Goal: Task Accomplishment & Management: Use online tool/utility

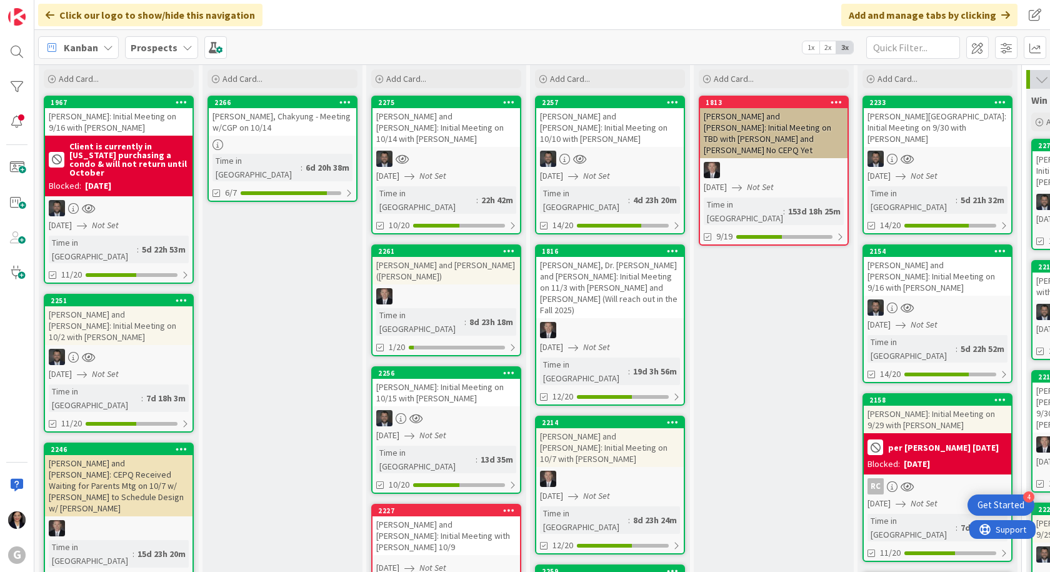
scroll to position [62, 0]
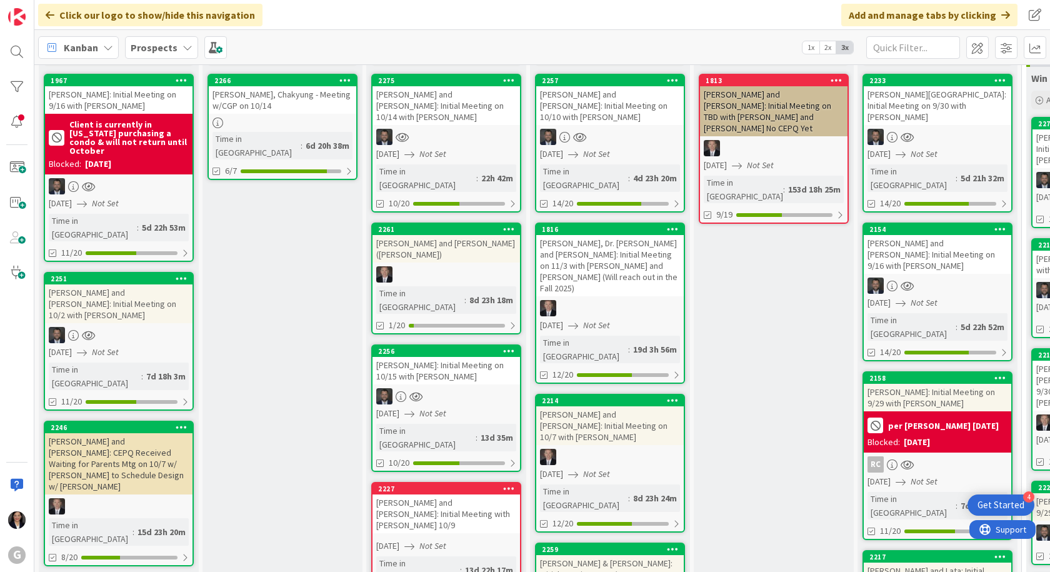
click at [470, 344] on div "2256 [PERSON_NAME]: Initial Meeting on 10/15 with [PERSON_NAME] [DATE] Not Set …" at bounding box center [446, 407] width 150 height 127
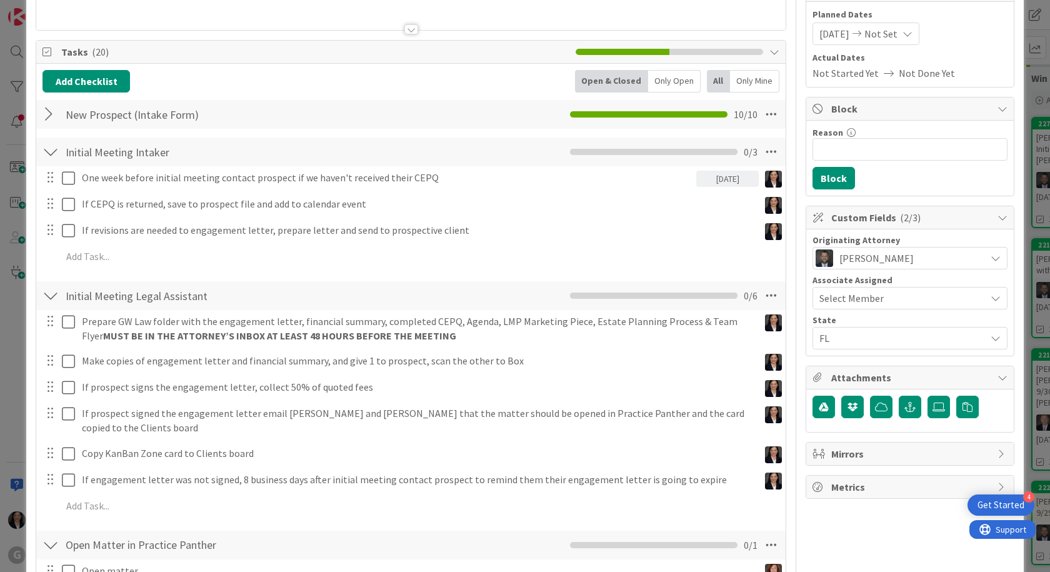
scroll to position [187, 0]
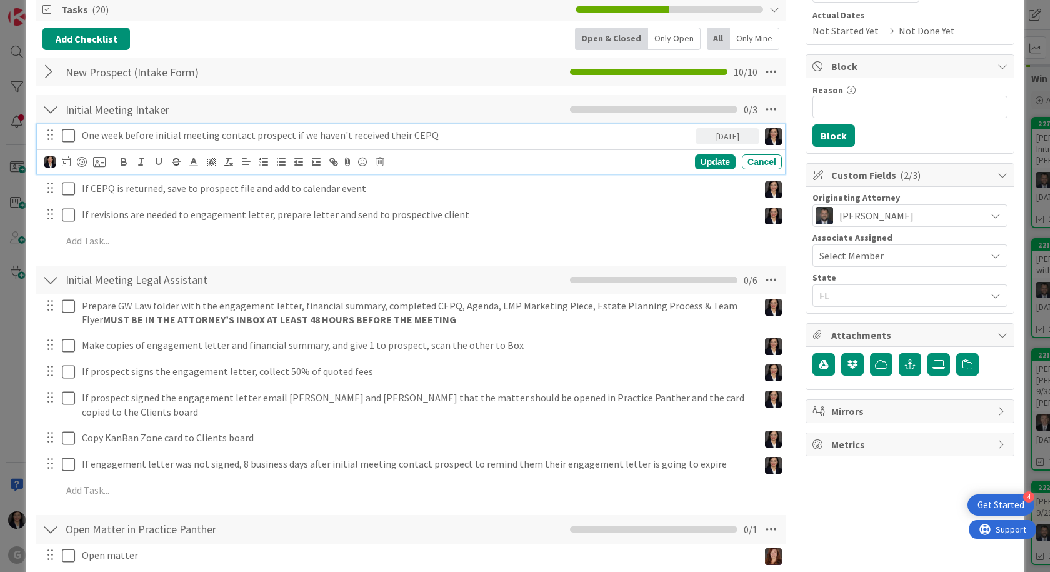
click at [66, 141] on icon at bounding box center [68, 135] width 13 height 15
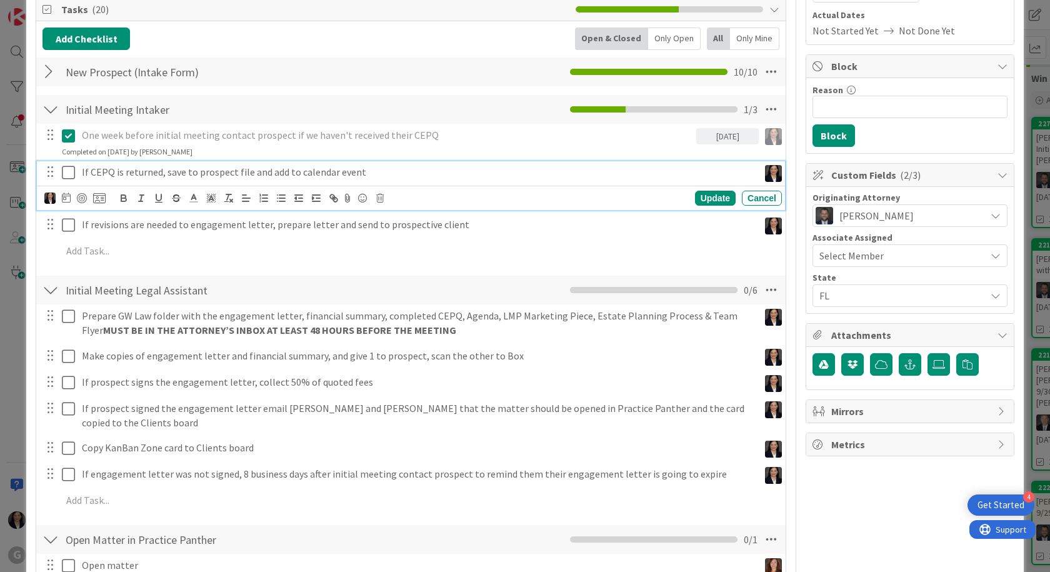
click at [66, 173] on icon at bounding box center [68, 172] width 13 height 15
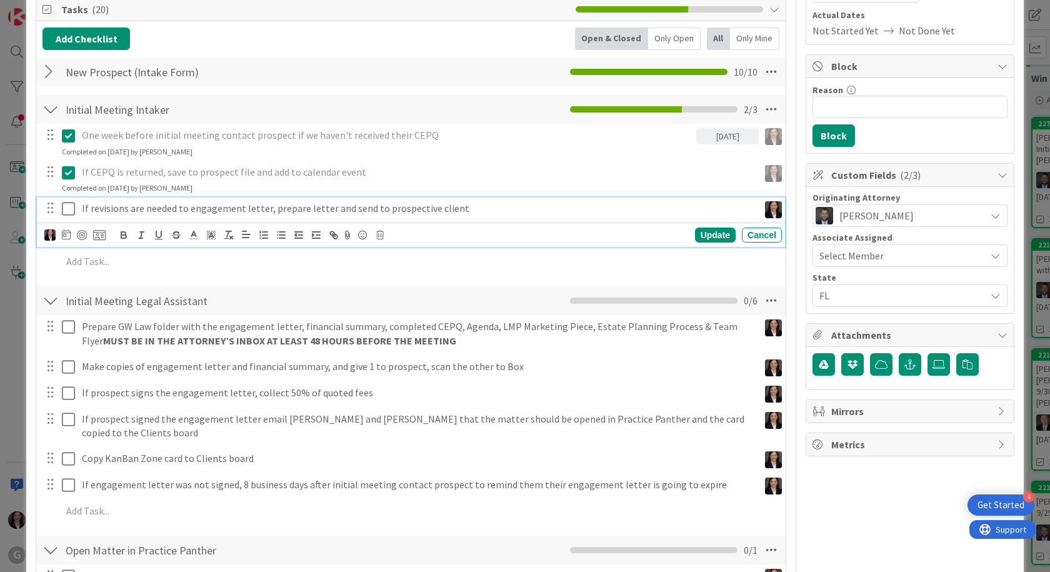
click at [66, 211] on icon at bounding box center [68, 208] width 13 height 15
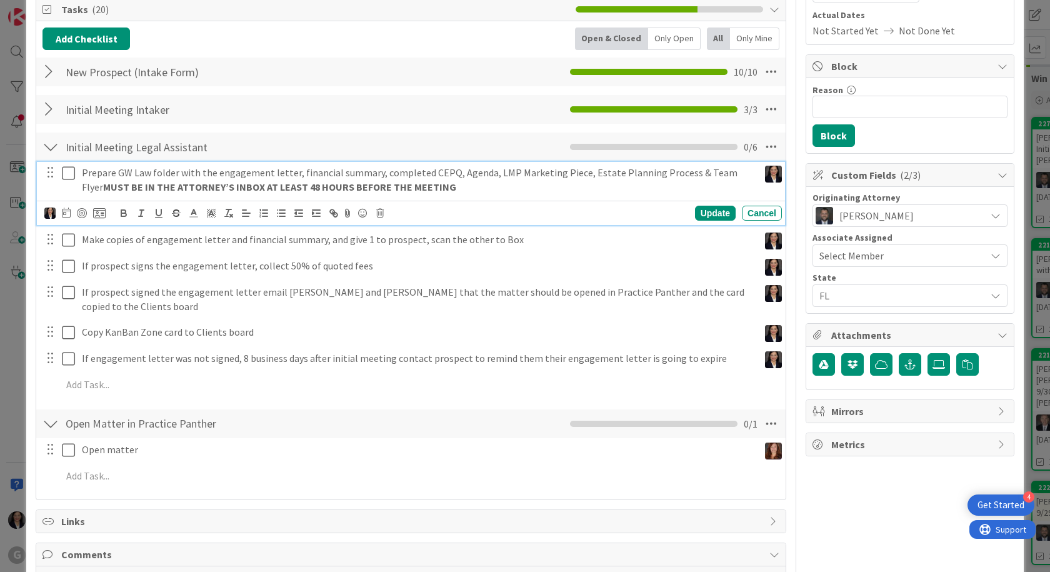
click at [68, 173] on icon at bounding box center [68, 173] width 13 height 15
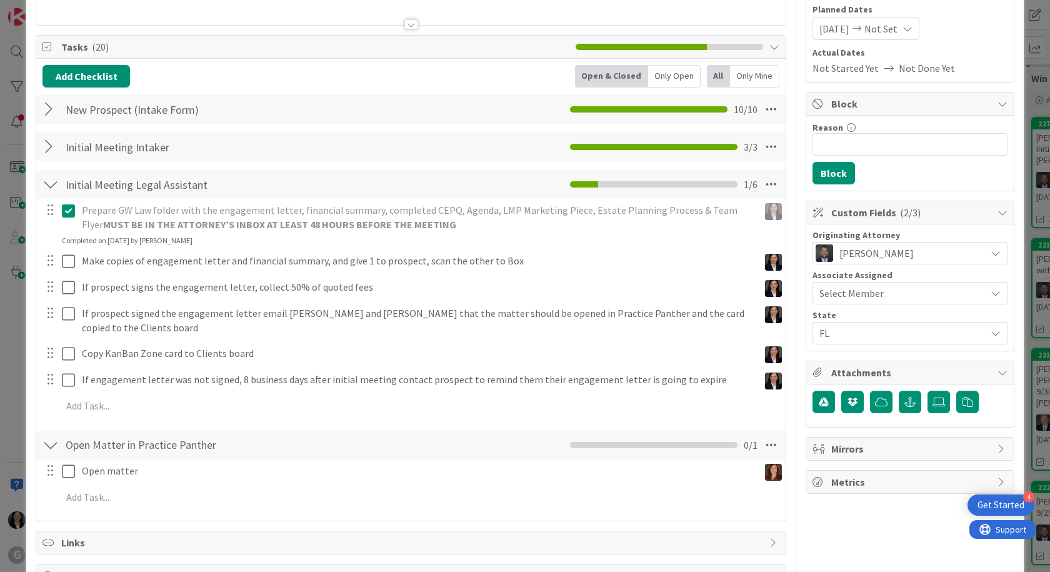
scroll to position [0, 0]
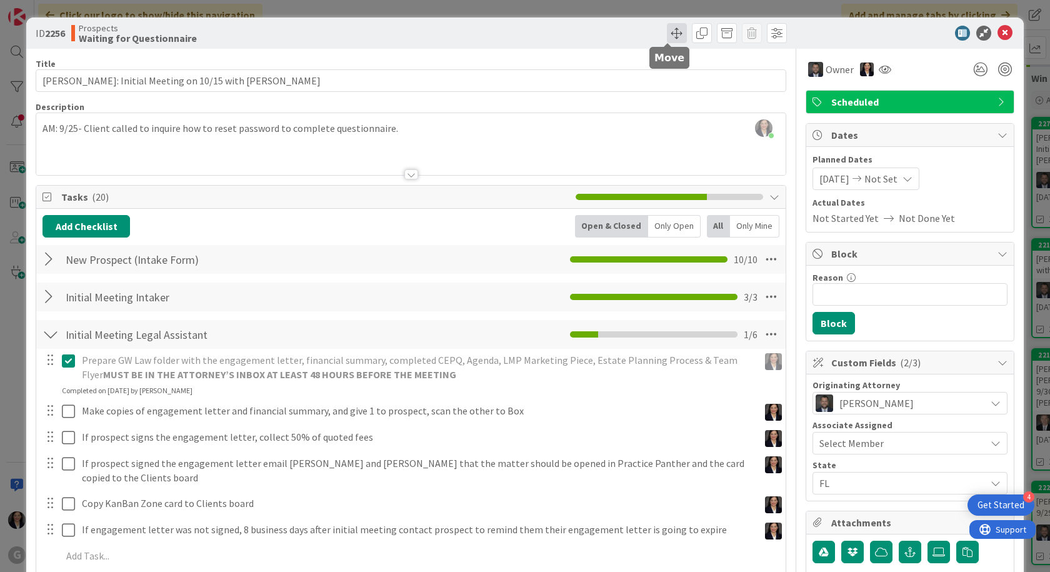
click at [667, 34] on span at bounding box center [677, 33] width 20 height 20
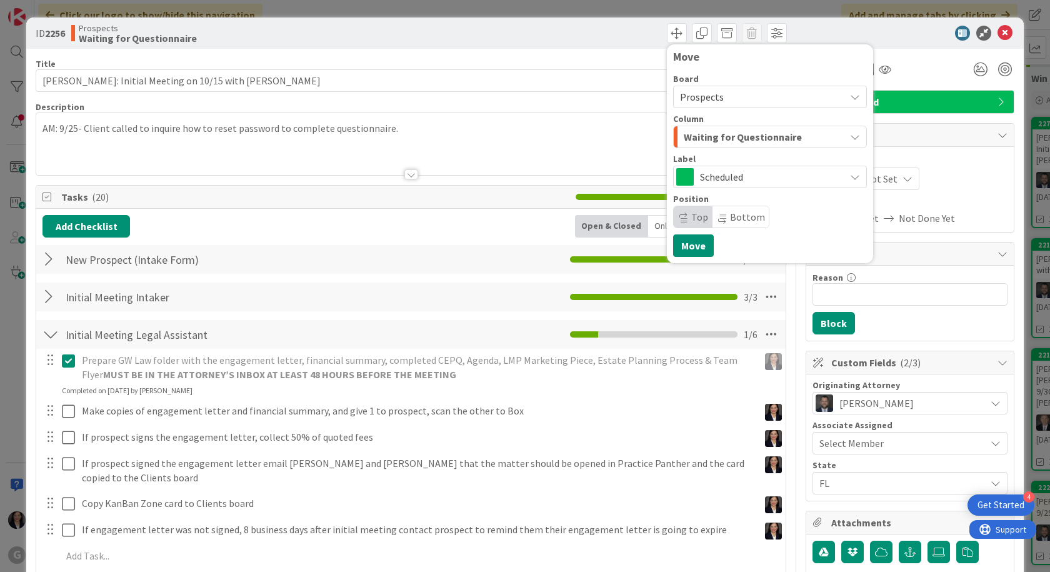
click at [684, 142] on span "Waiting for Questionnaire" at bounding box center [743, 137] width 118 height 16
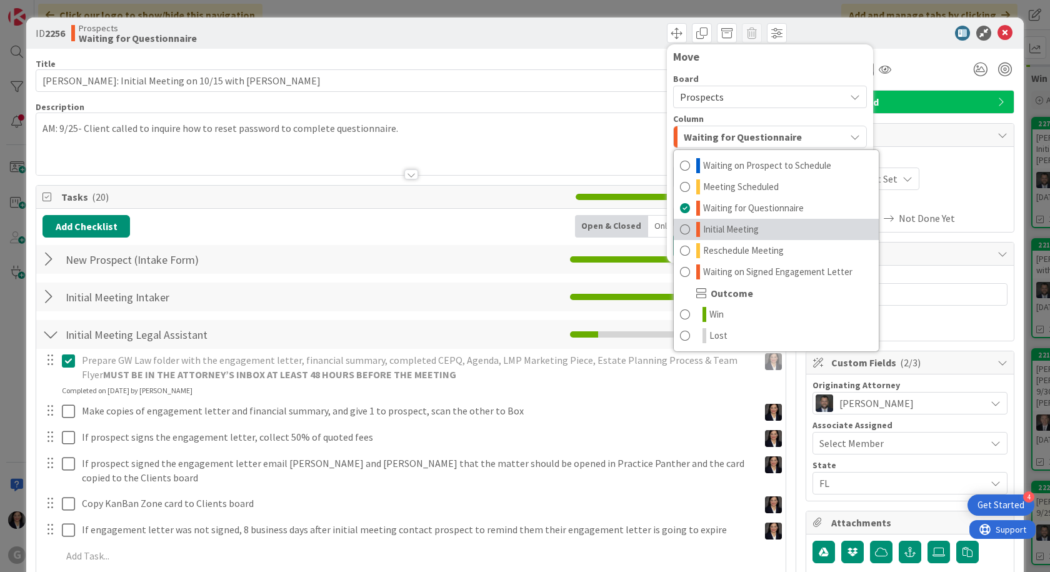
click at [703, 234] on span "Initial Meeting" at bounding box center [731, 229] width 56 height 15
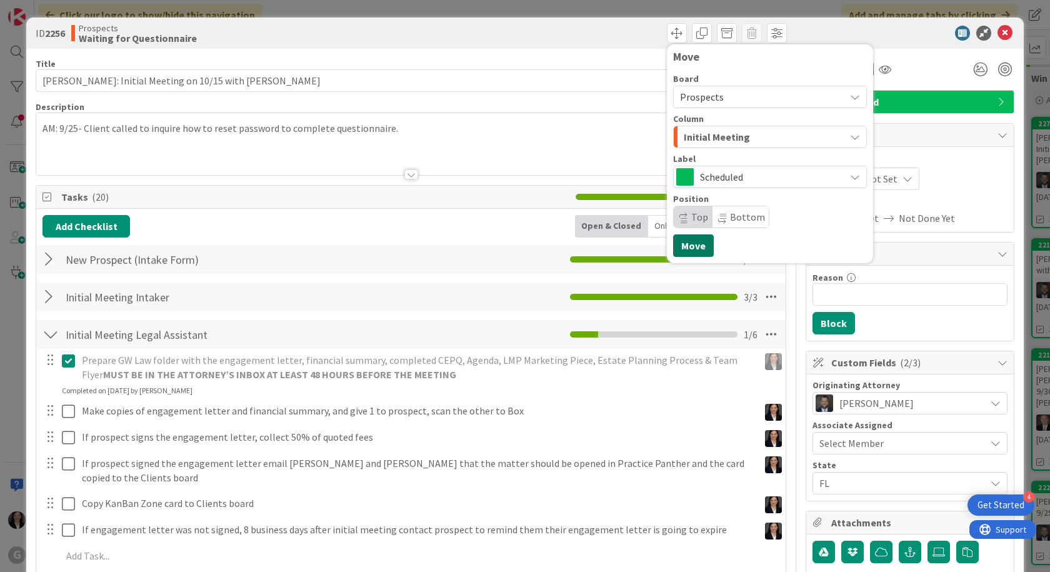
click at [679, 248] on button "Move" at bounding box center [693, 245] width 41 height 22
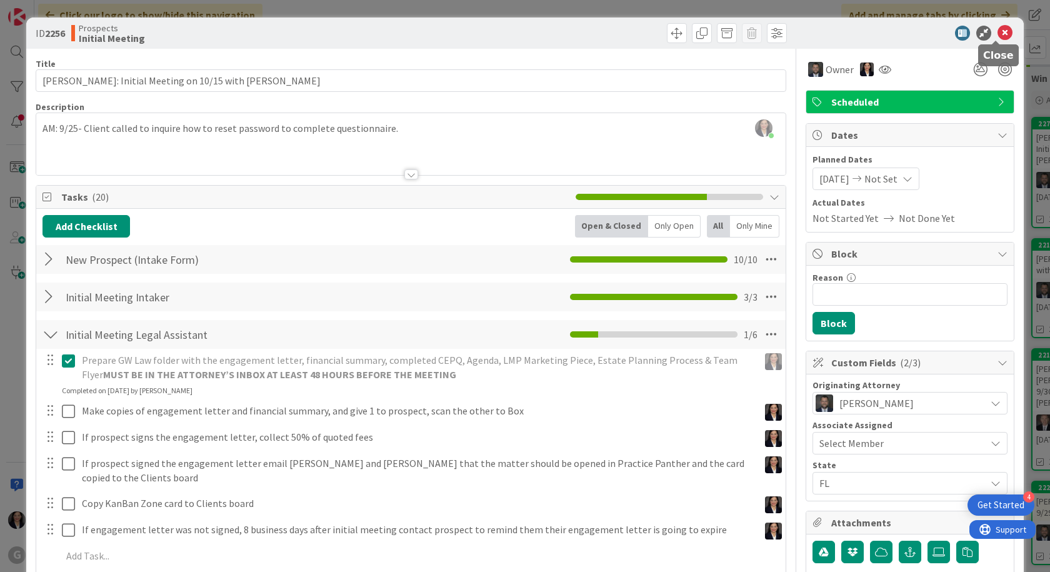
click at [997, 31] on icon at bounding box center [1004, 33] width 15 height 15
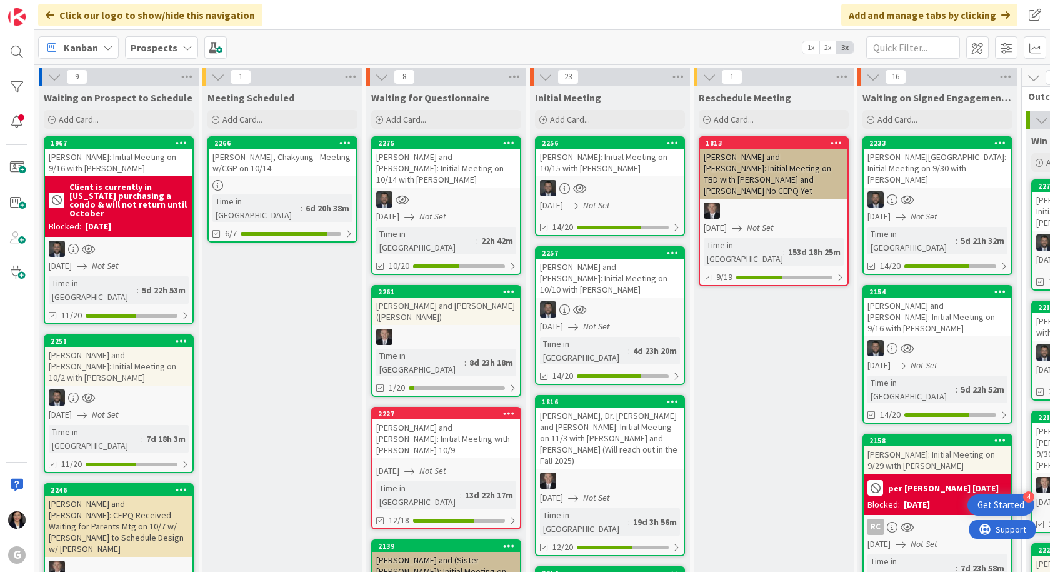
click at [469, 164] on div "[PERSON_NAME] and [PERSON_NAME]: Initial Meeting on 10/14 with [PERSON_NAME]" at bounding box center [445, 168] width 147 height 39
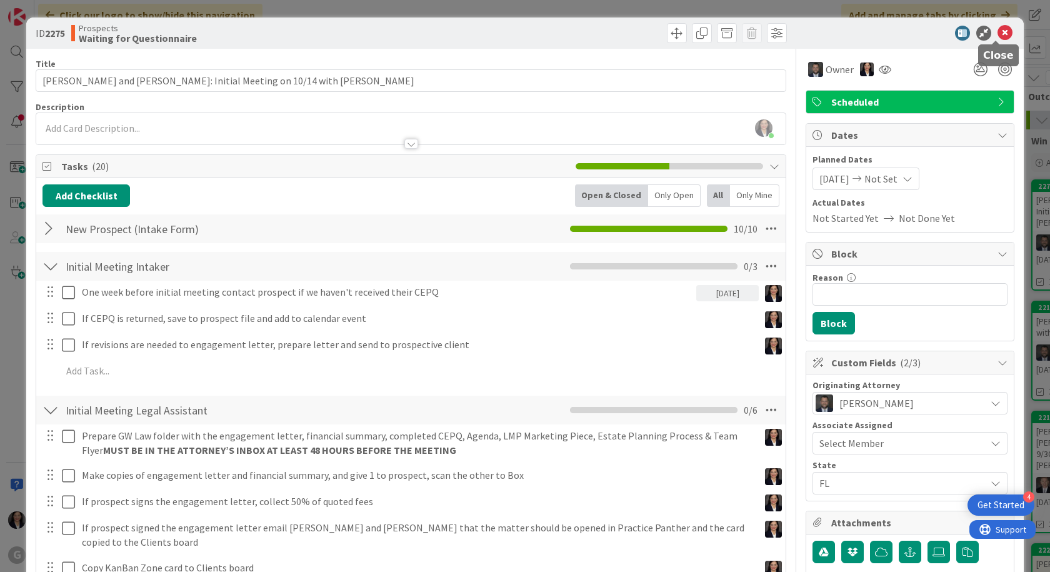
click at [999, 34] on icon at bounding box center [1004, 33] width 15 height 15
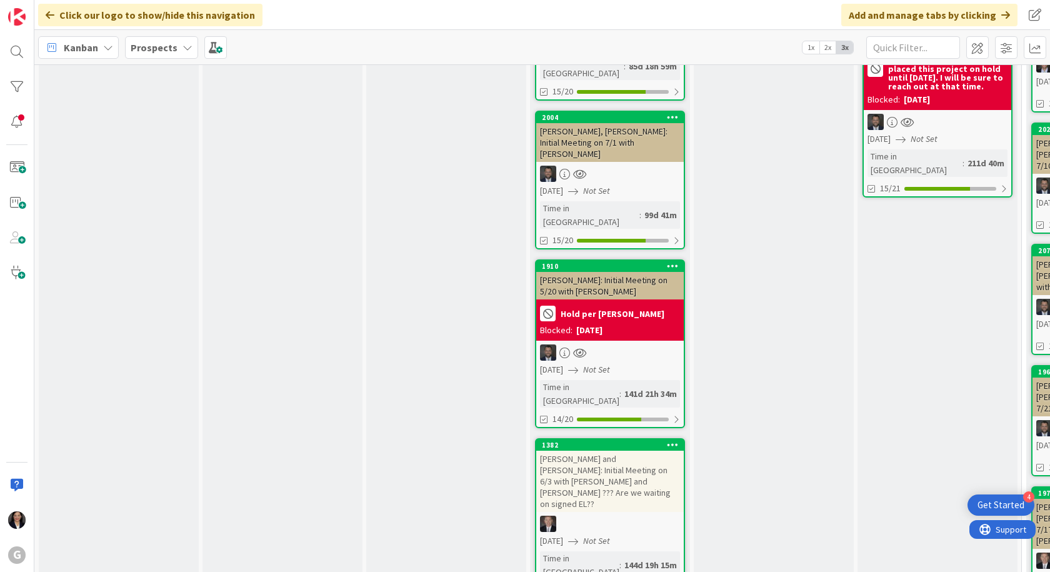
scroll to position [2625, 0]
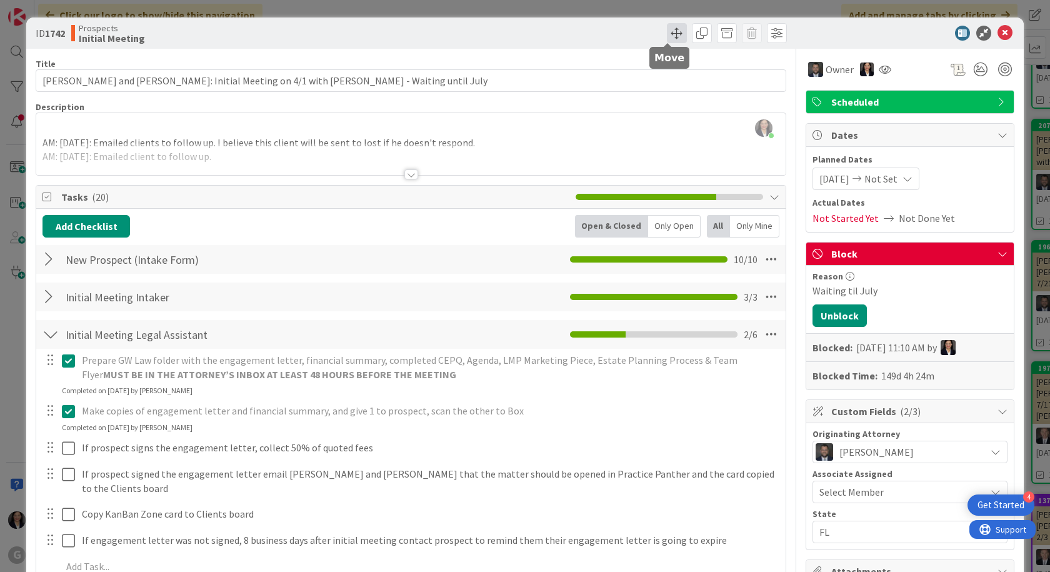
click at [667, 34] on span at bounding box center [677, 33] width 20 height 20
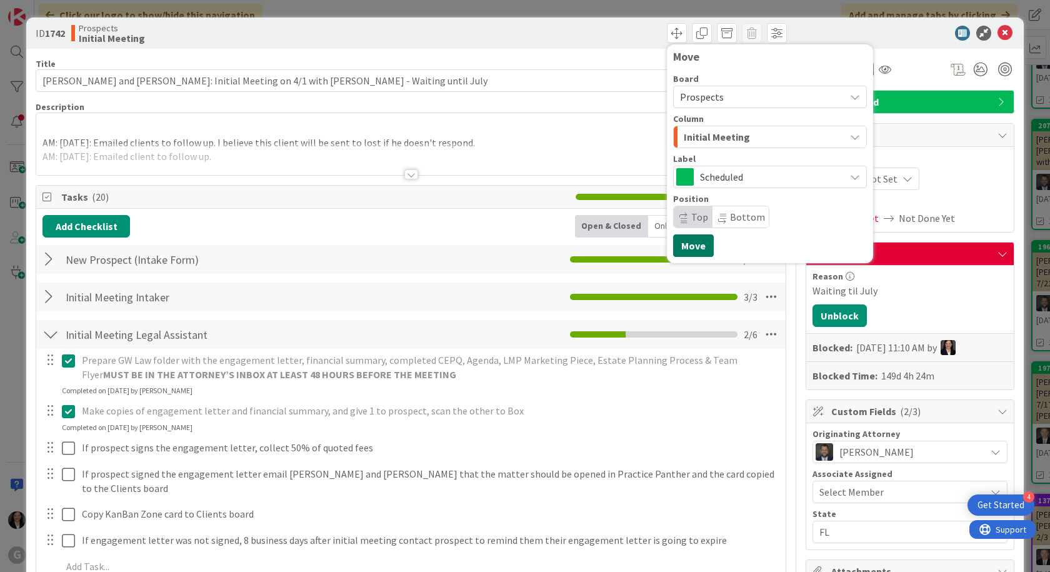
click at [693, 241] on button "Move" at bounding box center [693, 245] width 41 height 22
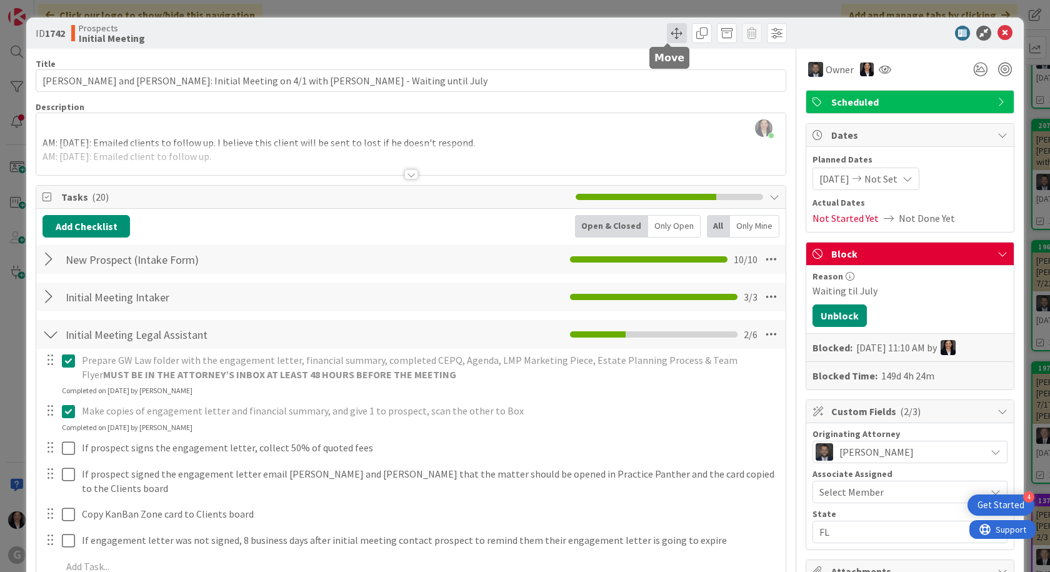
click at [675, 39] on span at bounding box center [677, 33] width 20 height 20
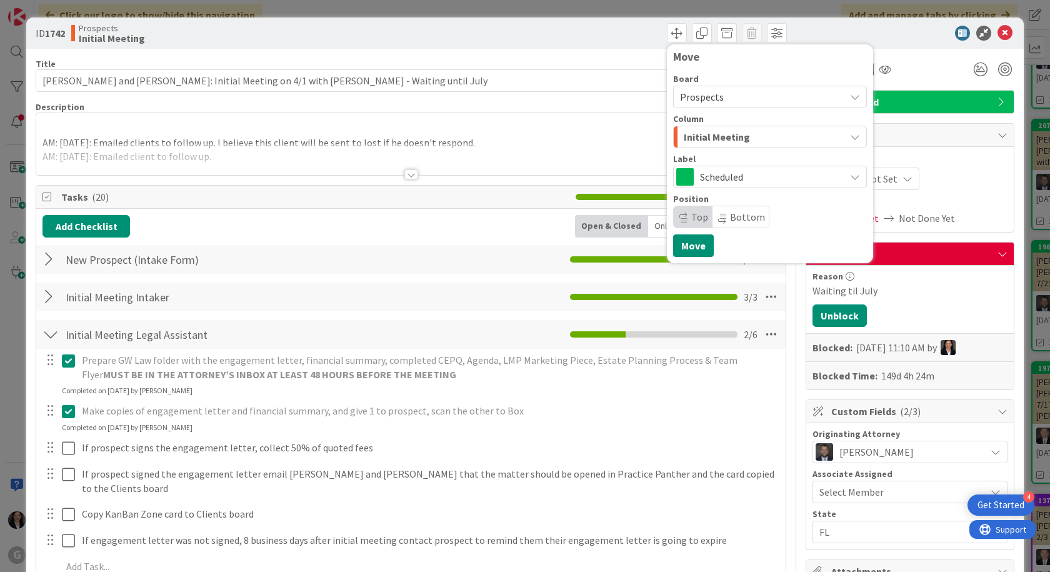
click at [713, 139] on span "Initial Meeting" at bounding box center [717, 137] width 66 height 16
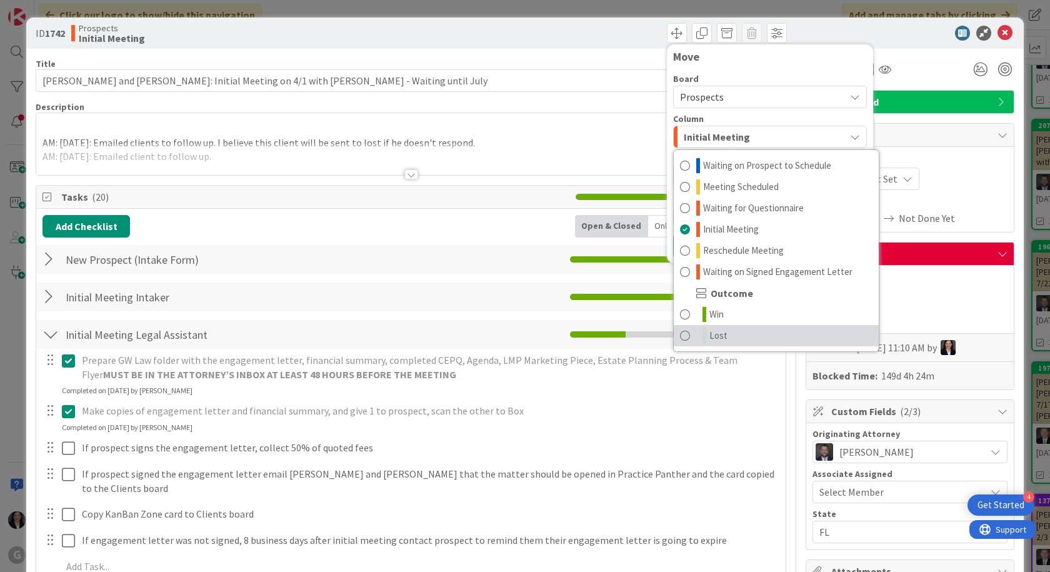
click at [723, 341] on link "Lost" at bounding box center [776, 335] width 205 height 21
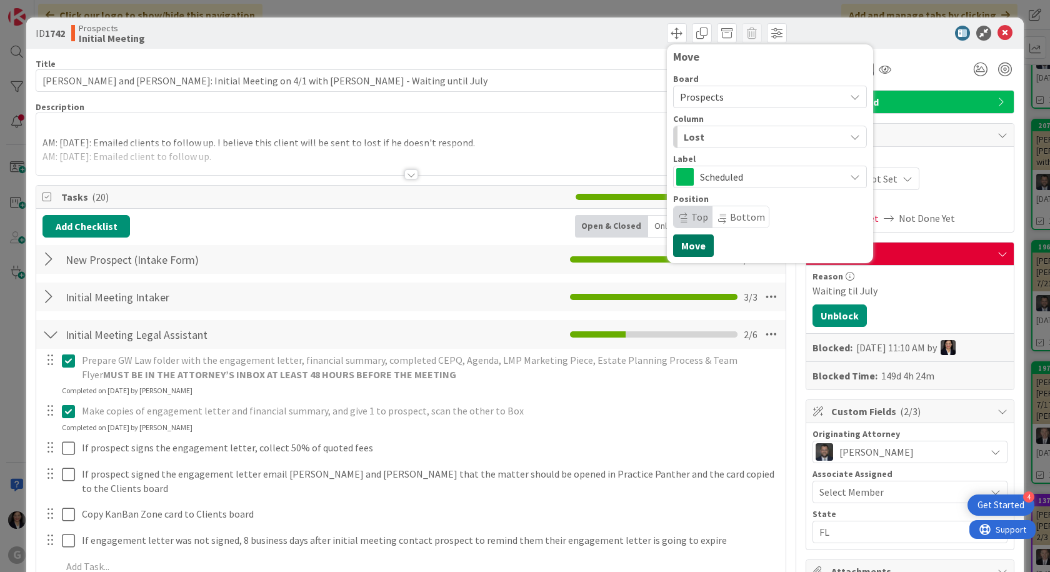
click at [681, 247] on button "Move" at bounding box center [693, 245] width 41 height 22
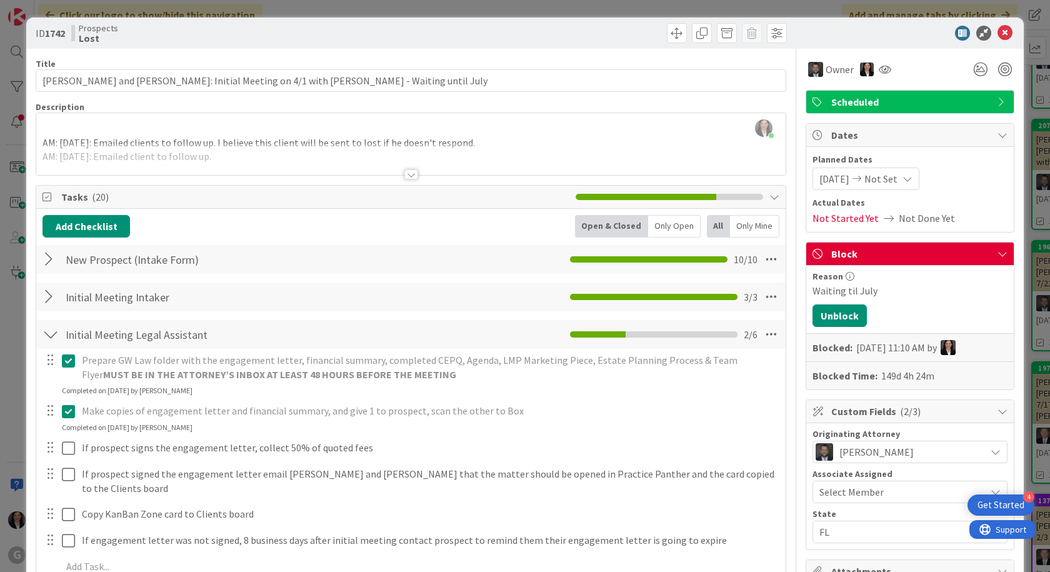
click at [1005, 33] on div at bounding box center [903, 33] width 221 height 15
click at [997, 37] on icon at bounding box center [1004, 33] width 15 height 15
